Goal: Transaction & Acquisition: Obtain resource

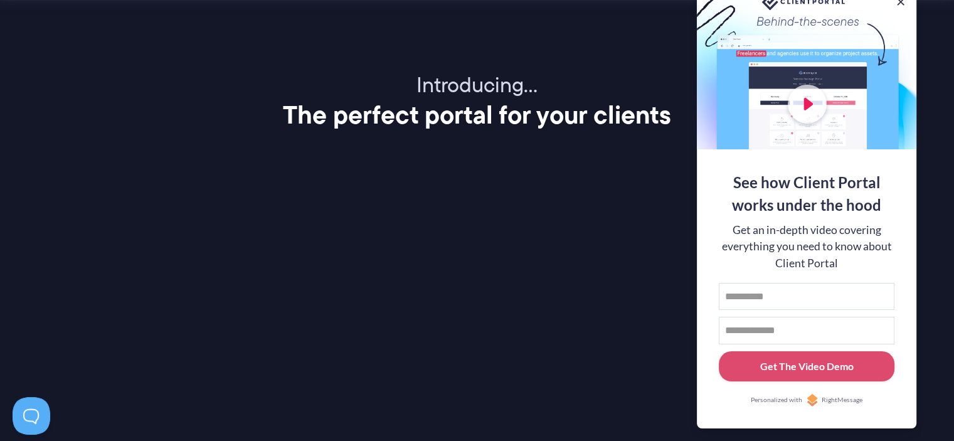
scroll to position [1530, 0]
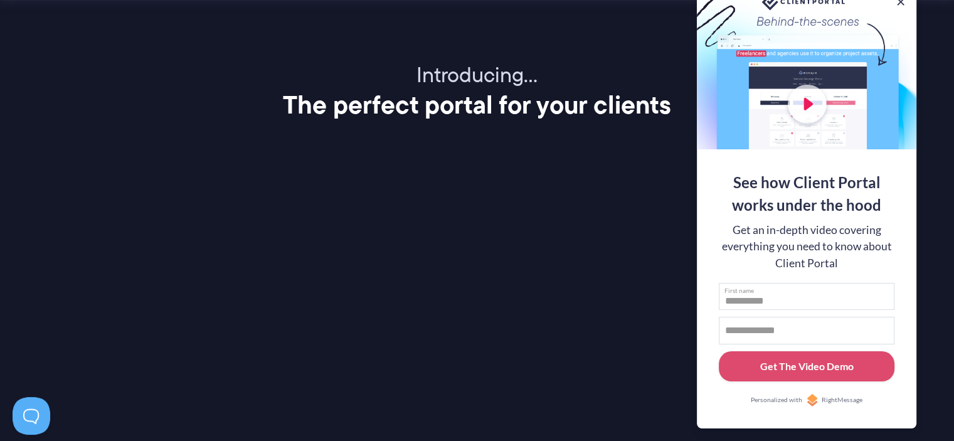
click at [752, 297] on input "First name" at bounding box center [806, 297] width 176 height 28
type input "*****"
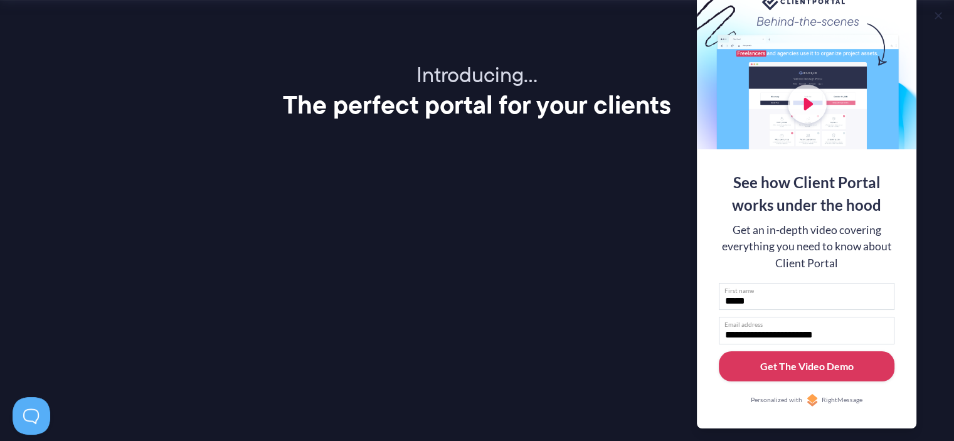
type input "**********"
click at [803, 362] on div "Get The Video Demo" at bounding box center [806, 366] width 93 height 15
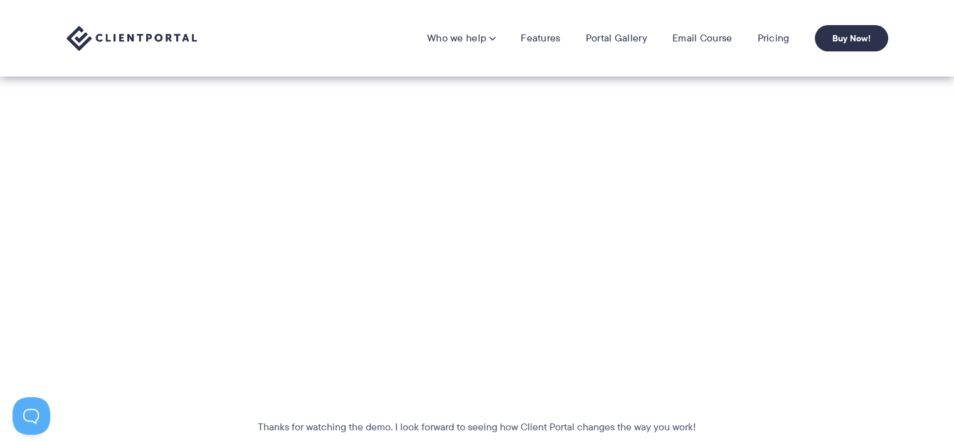
scroll to position [277, 0]
click at [846, 283] on section "Thanks for watching the demo. I look forward to seeing how Client Portal change…" at bounding box center [477, 277] width 954 height 432
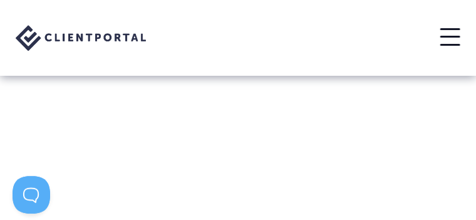
scroll to position [392, 0]
click at [471, 83] on div at bounding box center [238, 91] width 476 height 344
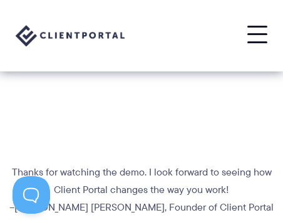
click at [275, 5] on div "Who we help Who we help View pricing Agencies See how Client Portal can help gi…" at bounding box center [141, 35] width 283 height 71
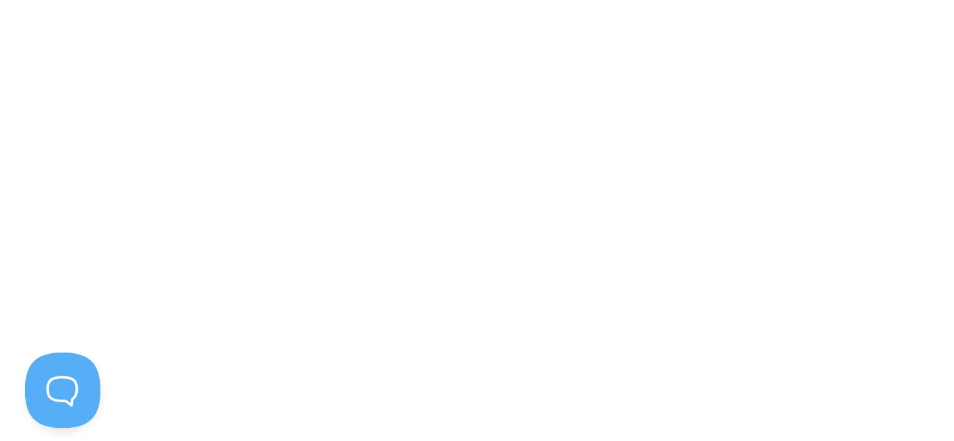
scroll to position [382, 0]
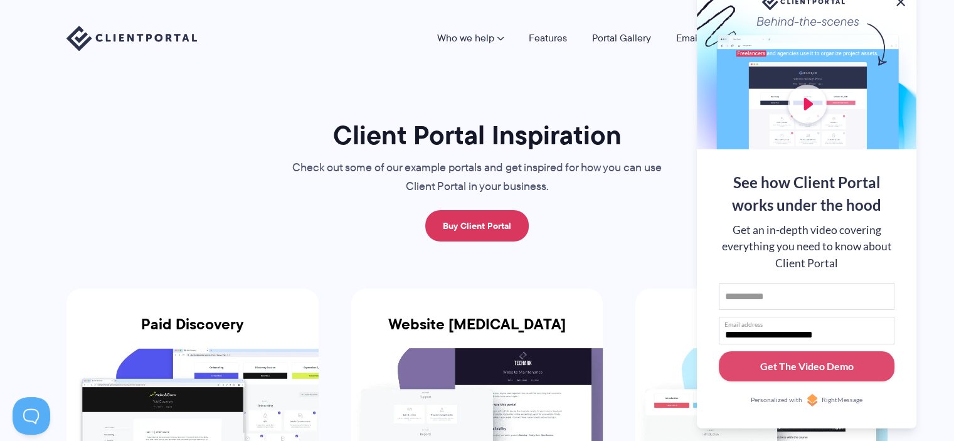
click at [903, 2] on button at bounding box center [900, 1] width 15 height 15
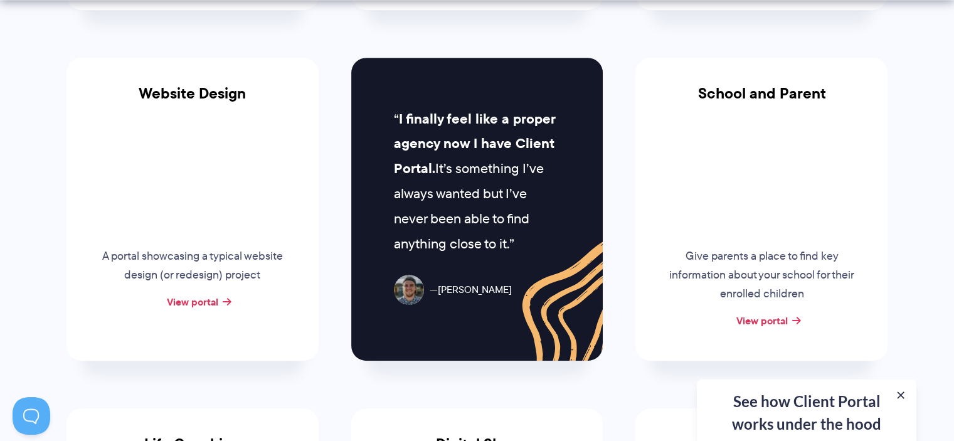
scroll to position [621, 0]
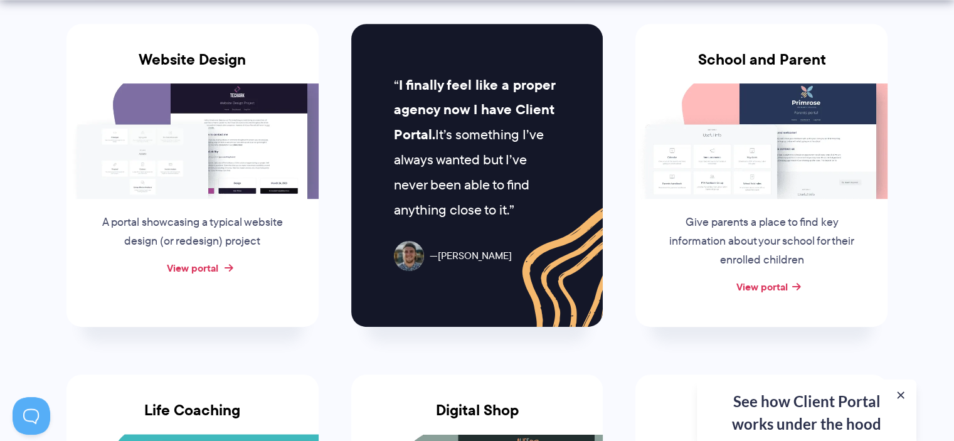
click at [214, 266] on link "View portal" at bounding box center [192, 267] width 51 height 15
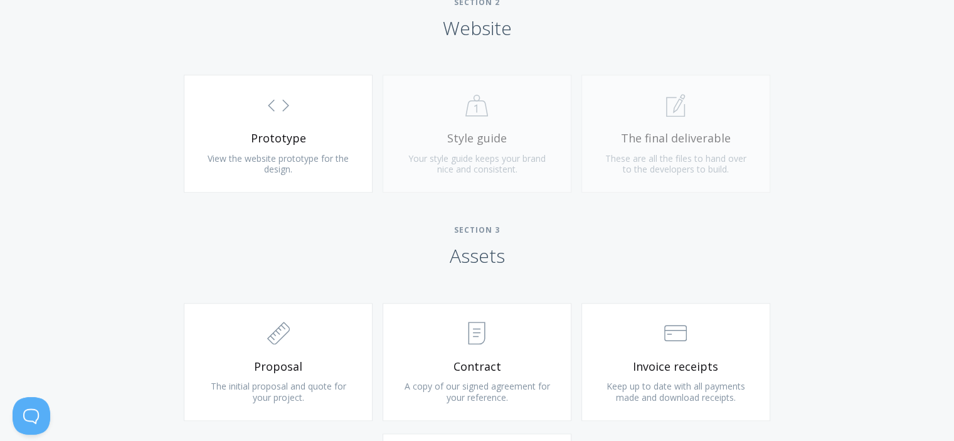
scroll to position [1120, 0]
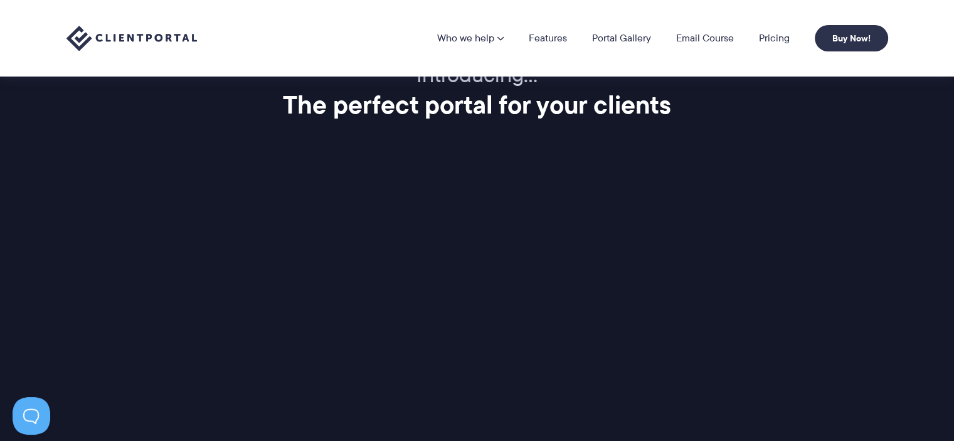
click at [172, 391] on div "Introducing… The perfect portal for your clients Client Portal is a super simpl…" at bounding box center [477, 340] width 853 height 557
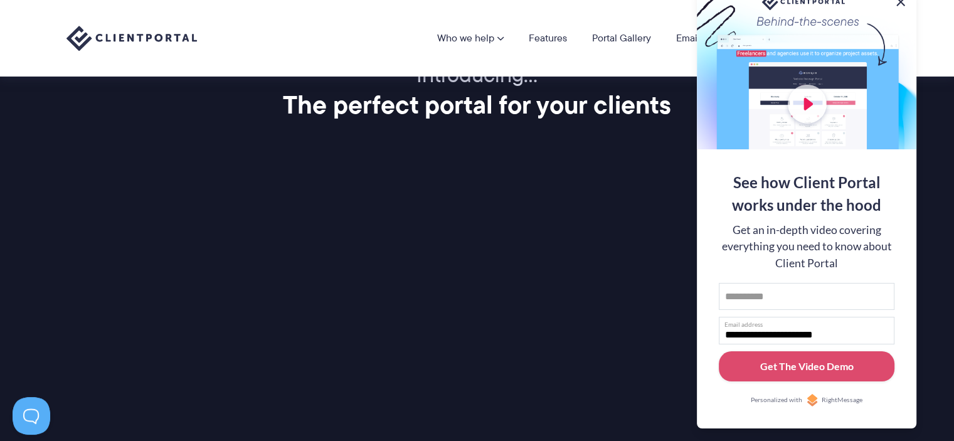
click at [903, 2] on button at bounding box center [900, 1] width 15 height 15
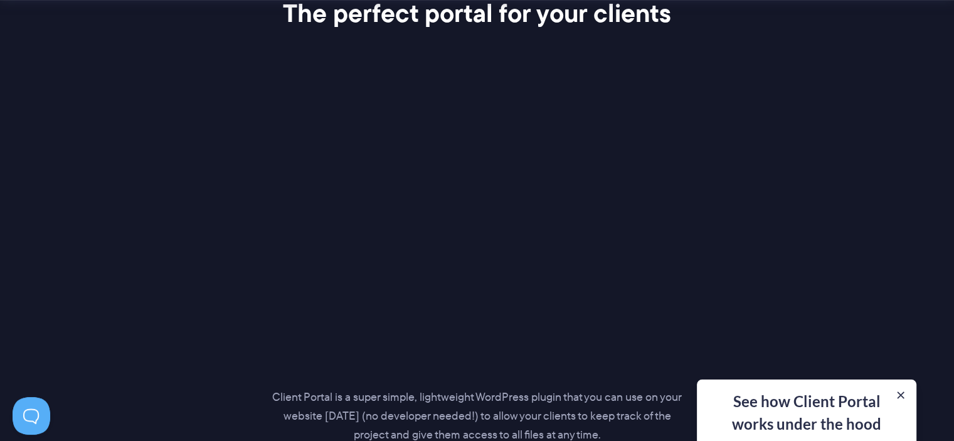
scroll to position [1628, 0]
